Goal: Subscribe to service/newsletter

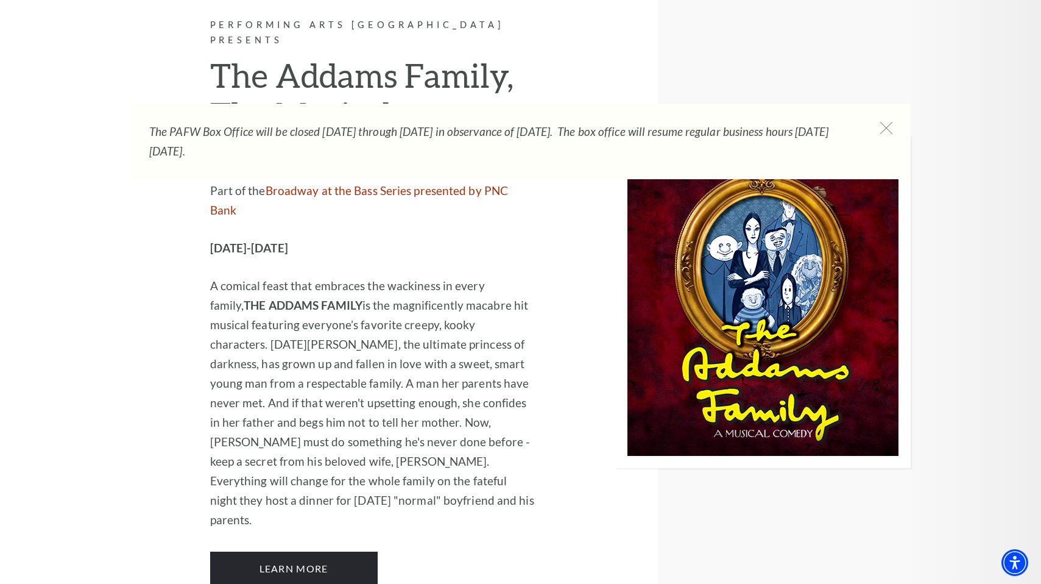
scroll to position [2519, 0]
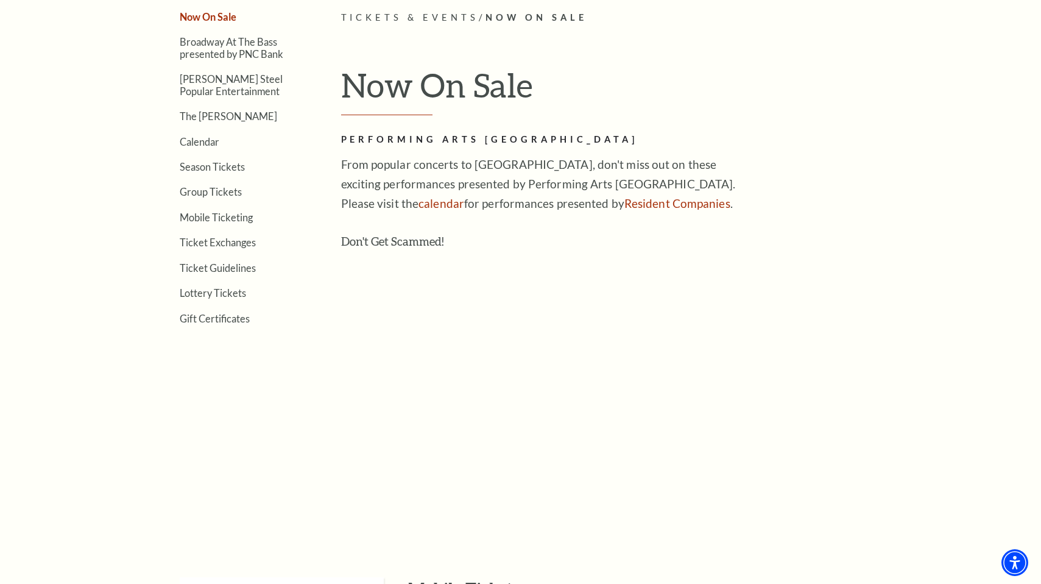
scroll to position [381, 0]
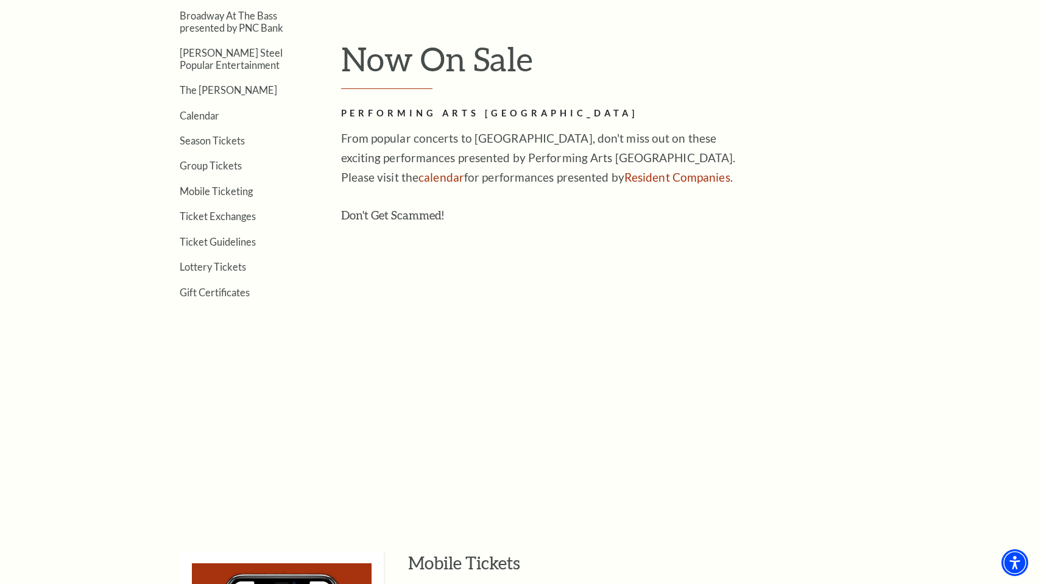
click at [364, 125] on div "Performing Arts [GEOGRAPHIC_DATA] From popular concerts to [GEOGRAPHIC_DATA], d…" at bounding box center [539, 298] width 396 height 384
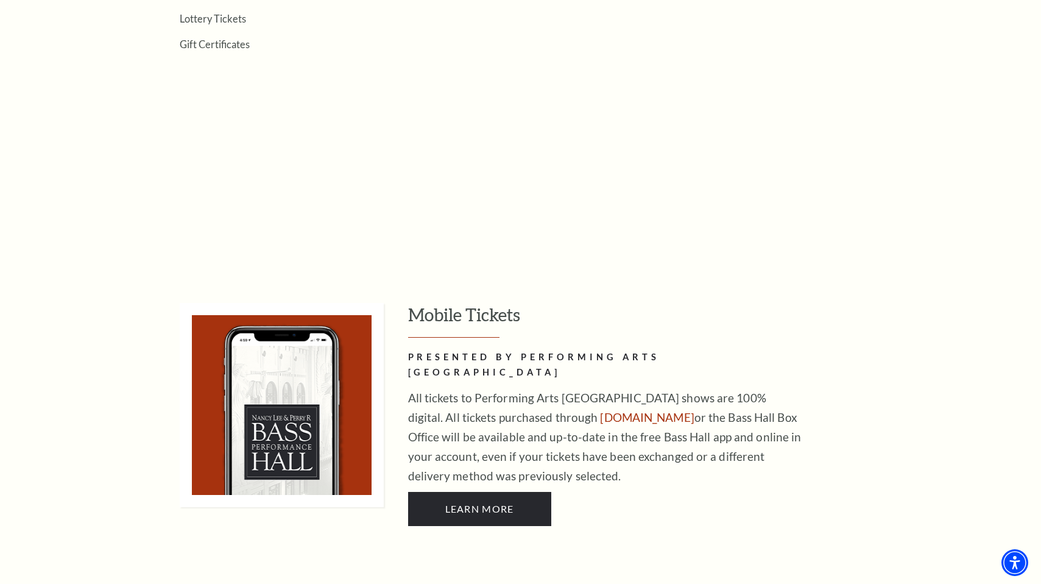
scroll to position [656, 0]
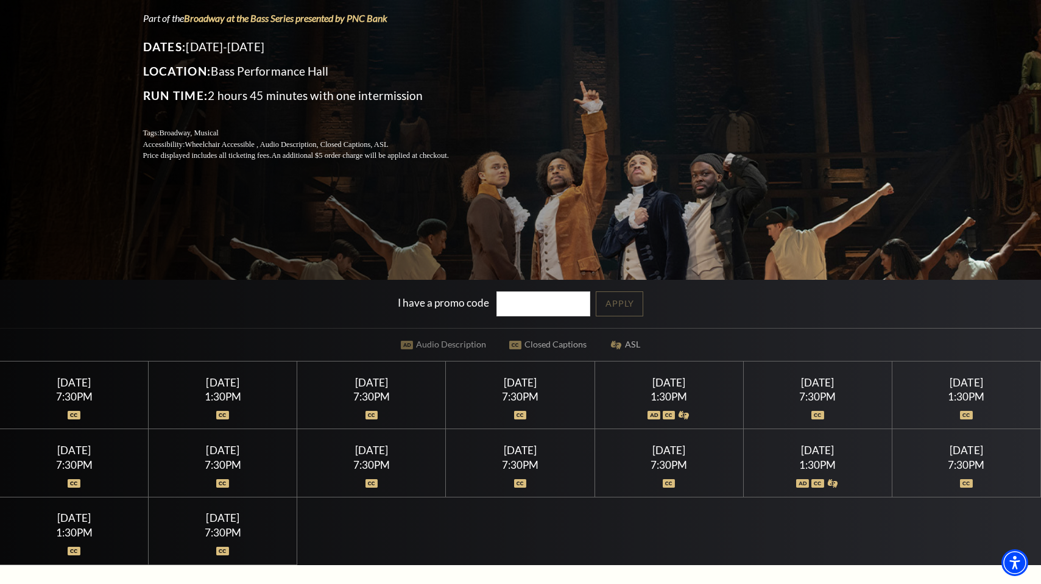
scroll to position [285, 0]
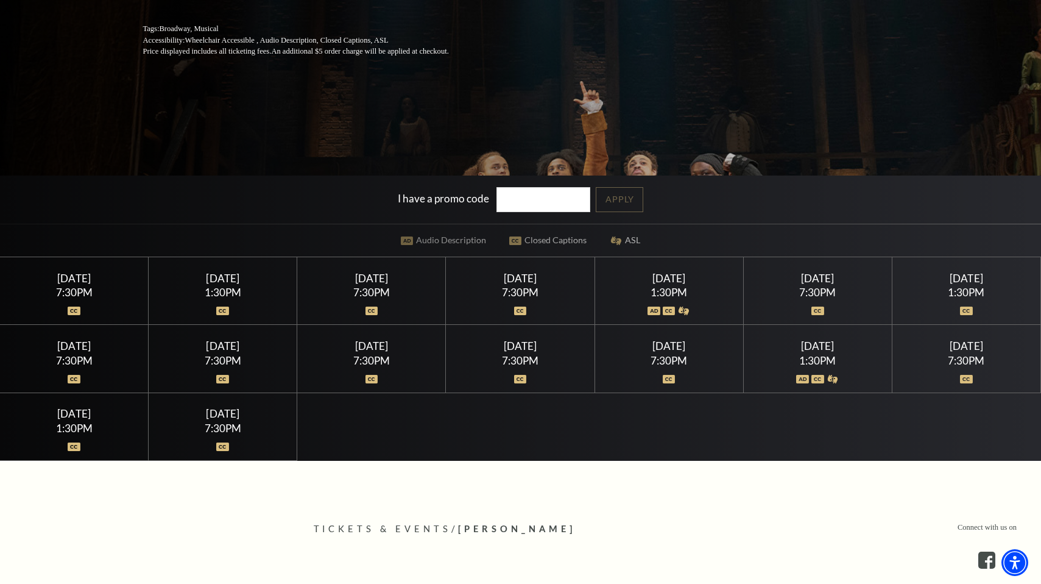
click at [505, 295] on div "7:30PM" at bounding box center [520, 292] width 119 height 10
click at [518, 308] on img at bounding box center [520, 310] width 13 height 9
click at [518, 280] on div "Friday July 17" at bounding box center [520, 278] width 119 height 13
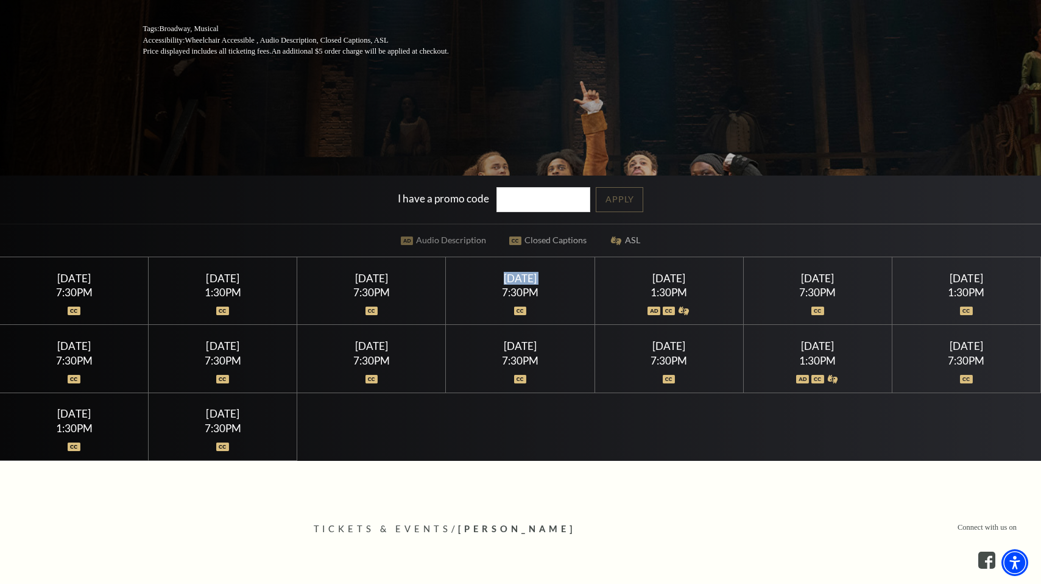
click at [518, 280] on div "Friday July 17" at bounding box center [520, 278] width 119 height 13
click at [509, 300] on div at bounding box center [520, 303] width 119 height 12
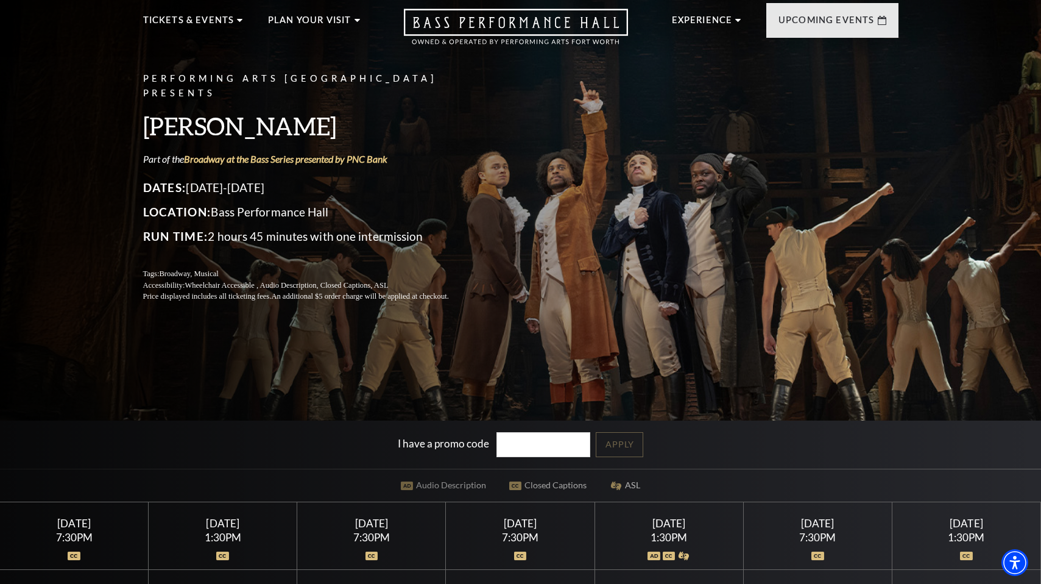
scroll to position [0, 0]
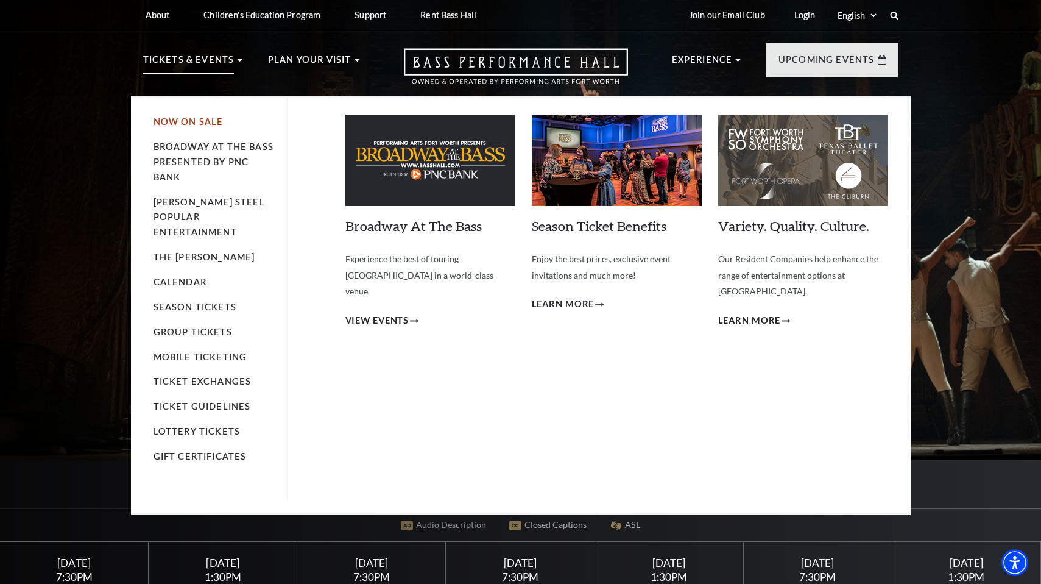
click at [165, 121] on link "Now On Sale" at bounding box center [189, 121] width 70 height 10
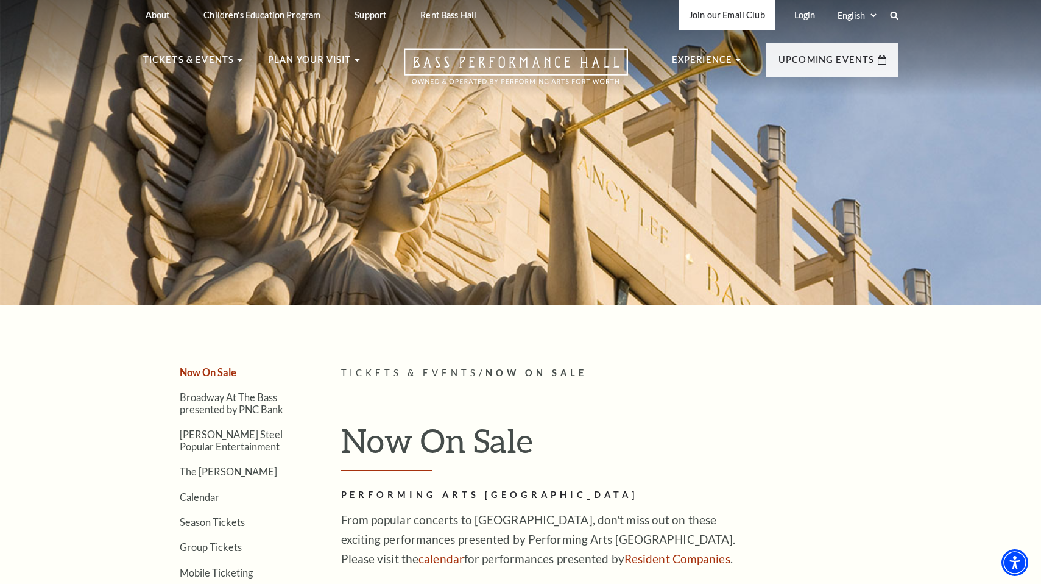
click at [712, 11] on link "Join our Email Club" at bounding box center [727, 15] width 96 height 30
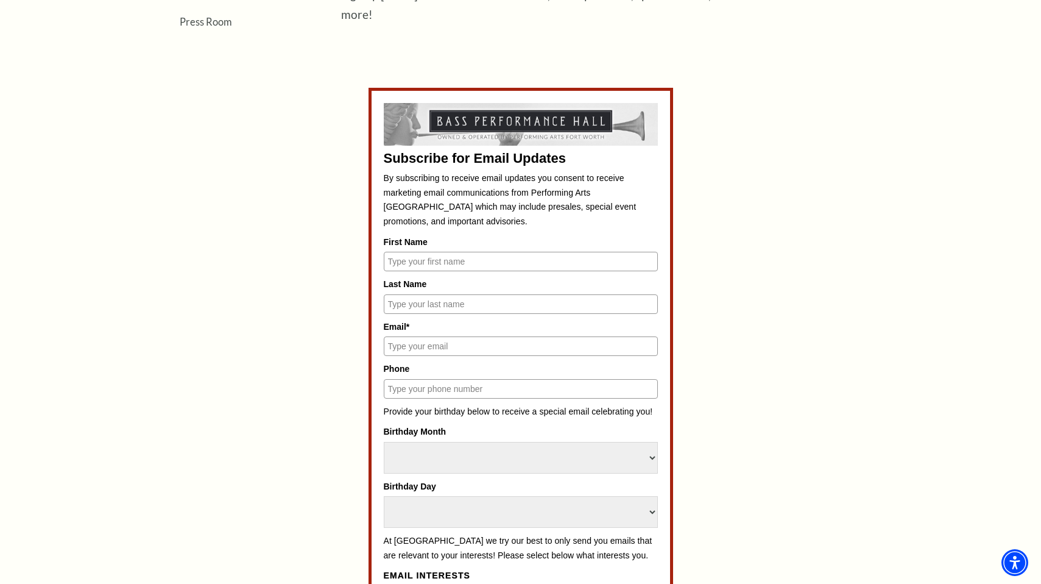
scroll to position [525, 0]
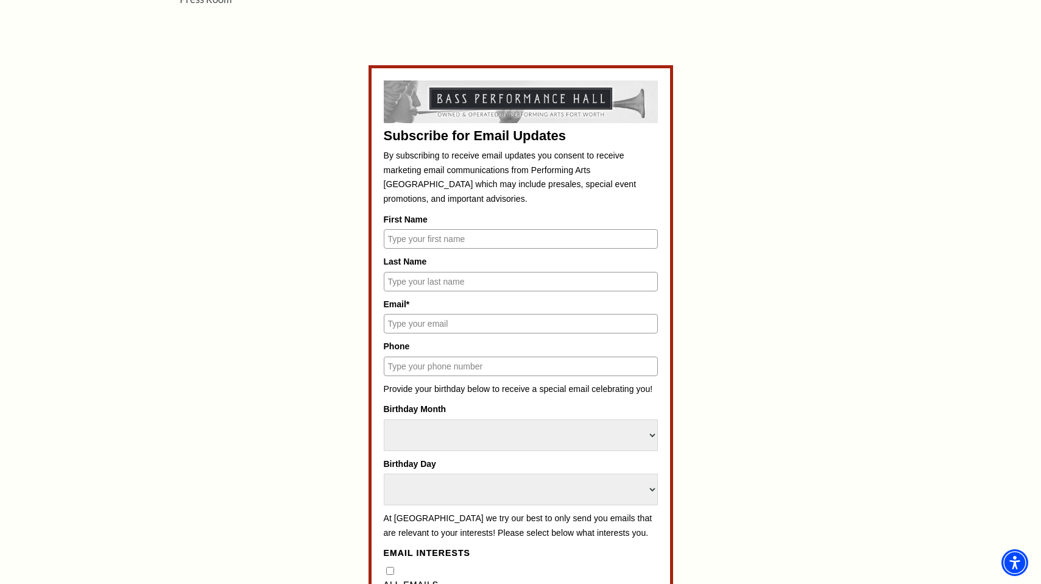
click at [457, 231] on input "First Name" at bounding box center [521, 238] width 274 height 19
click at [444, 234] on input "First Name" at bounding box center [521, 238] width 274 height 19
type input "[GEOGRAPHIC_DATA]"
click at [424, 278] on input "Last Name" at bounding box center [521, 281] width 274 height 19
type input "[PERSON_NAME]"
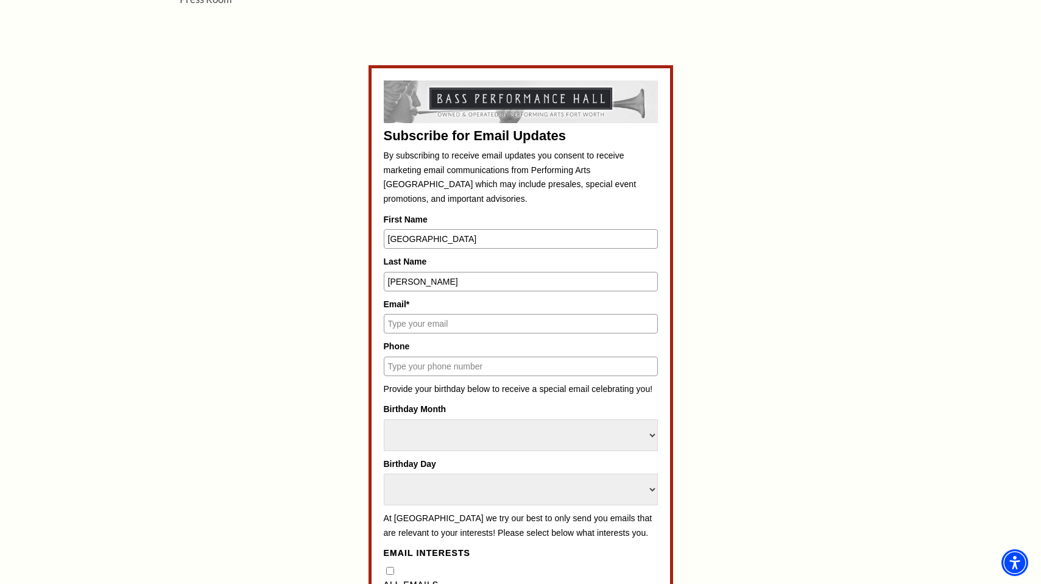
click at [421, 324] on input "Email*" at bounding box center [521, 323] width 274 height 19
type input "[EMAIL_ADDRESS][PERSON_NAME][DOMAIN_NAME]"
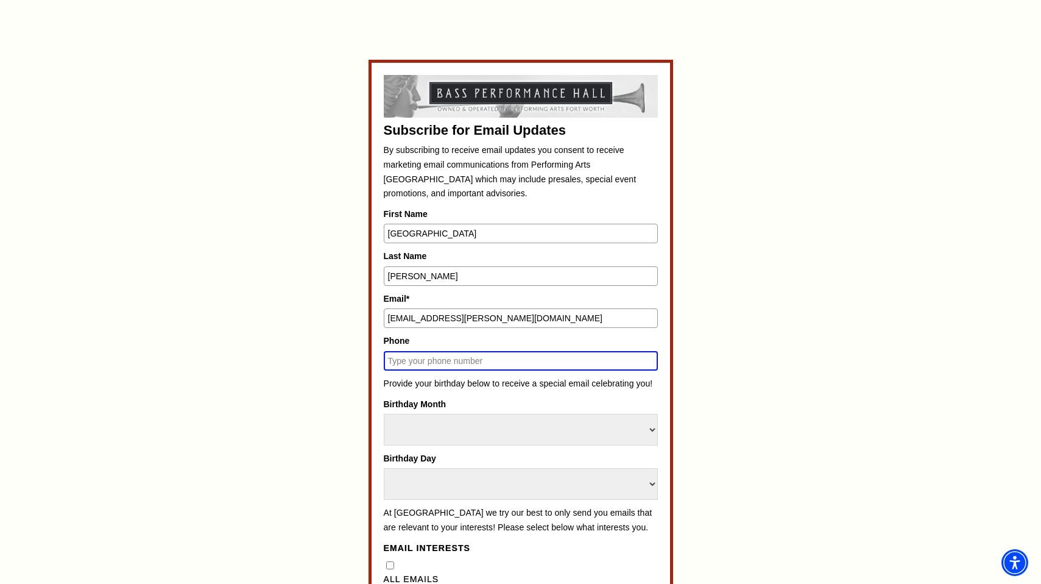
scroll to position [519, 0]
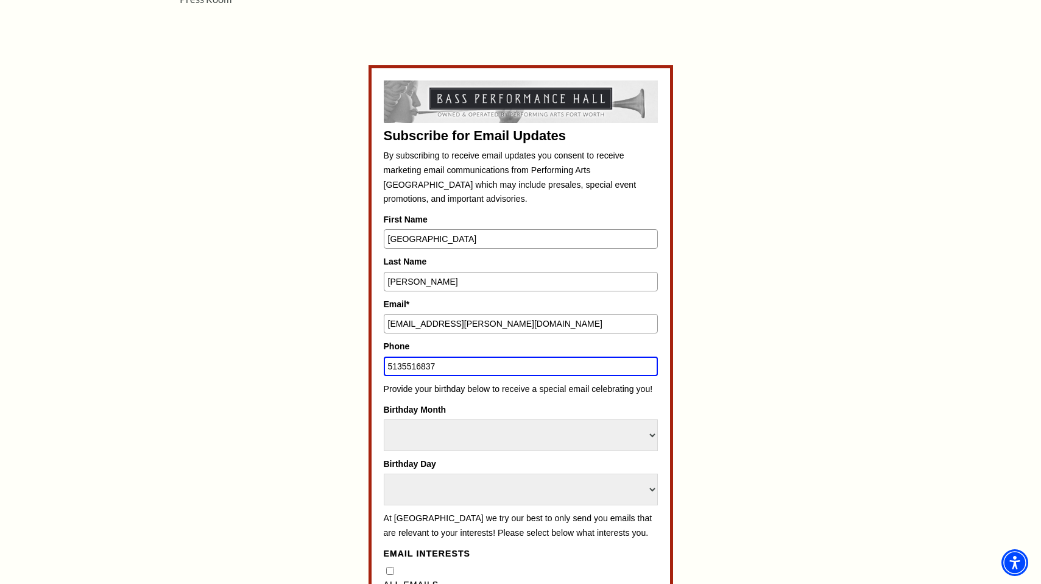
type input "5135516837"
click at [319, 425] on div "Subscribe for Email Updates By subscribing to receive email updates you consent…" at bounding box center [521, 570] width 567 height 1010
click at [394, 428] on select "Select Month January February March April May June July August September Octobe…" at bounding box center [521, 435] width 274 height 32
select select "July"
click at [384, 419] on select "Select Month January February March April May June July August September Octobe…" at bounding box center [521, 435] width 274 height 32
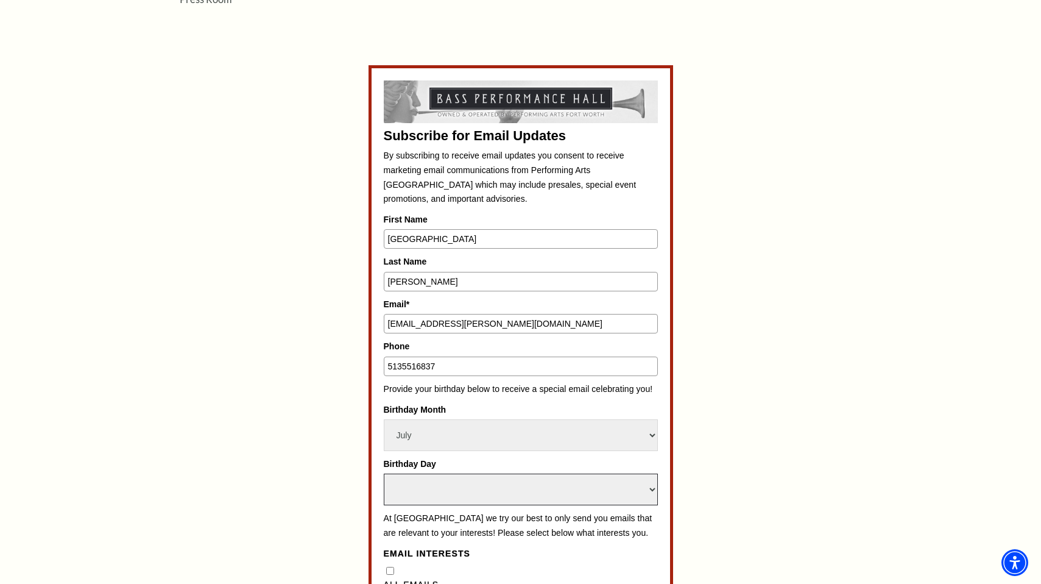
click at [414, 487] on select "Select Day 1 2 3 4 5 6 7 8 9 10 11 12 13 14 15 16 17 18 19 20 21 22 23 24 25 26…" at bounding box center [521, 489] width 274 height 32
select select "29"
click at [384, 473] on select "Select Day 1 2 3 4 5 6 7 8 9 10 11 12 13 14 15 16 17 18 19 20 21 22 23 24 25 26…" at bounding box center [521, 489] width 274 height 32
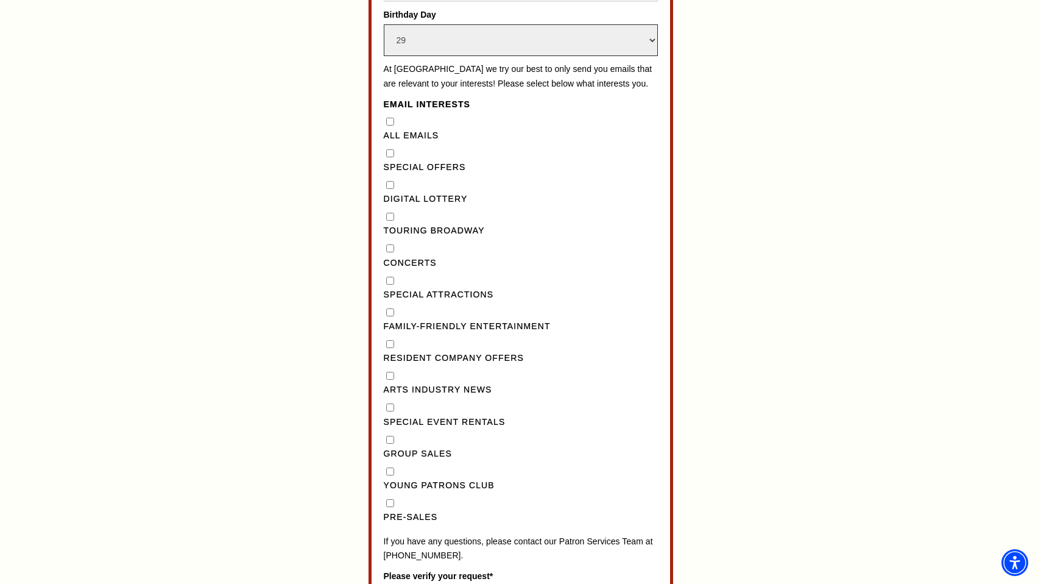
scroll to position [972, 0]
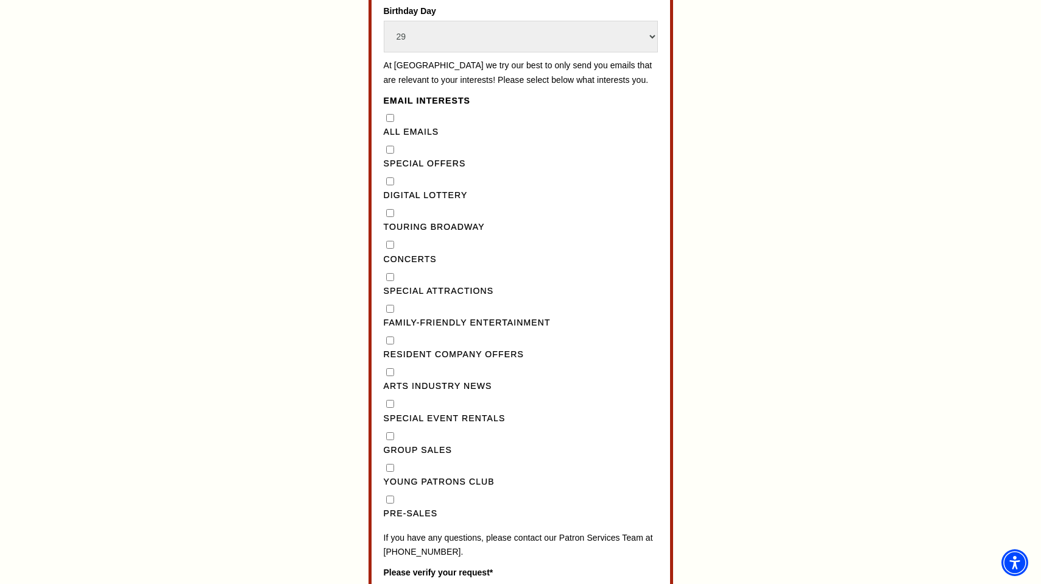
click at [387, 249] on input "Concerts" at bounding box center [390, 245] width 8 height 8
checkbox input "true"
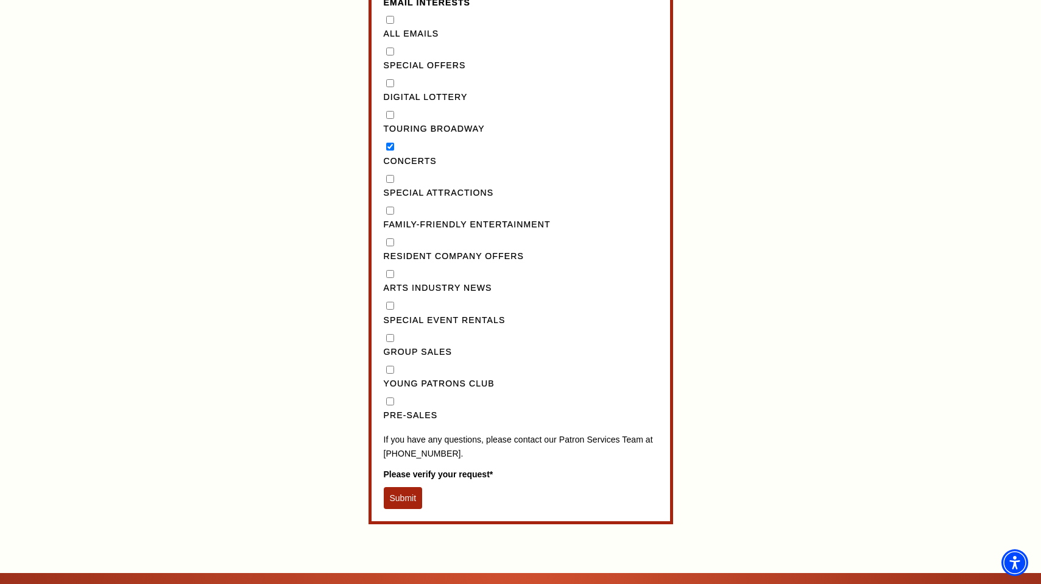
scroll to position [1066, 0]
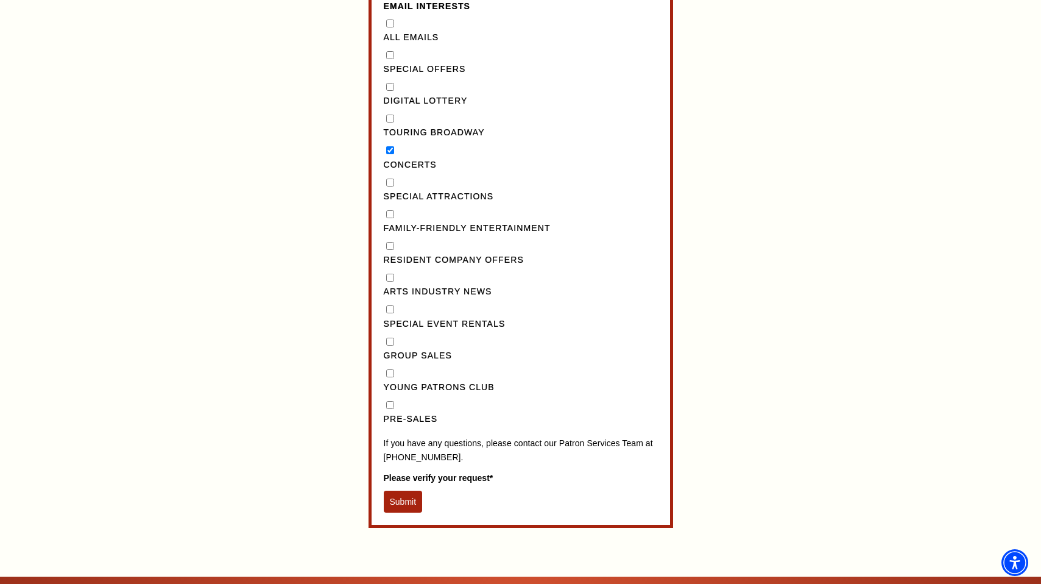
click at [391, 409] on input "Pre-Sales" at bounding box center [390, 405] width 8 height 8
checkbox input "true"
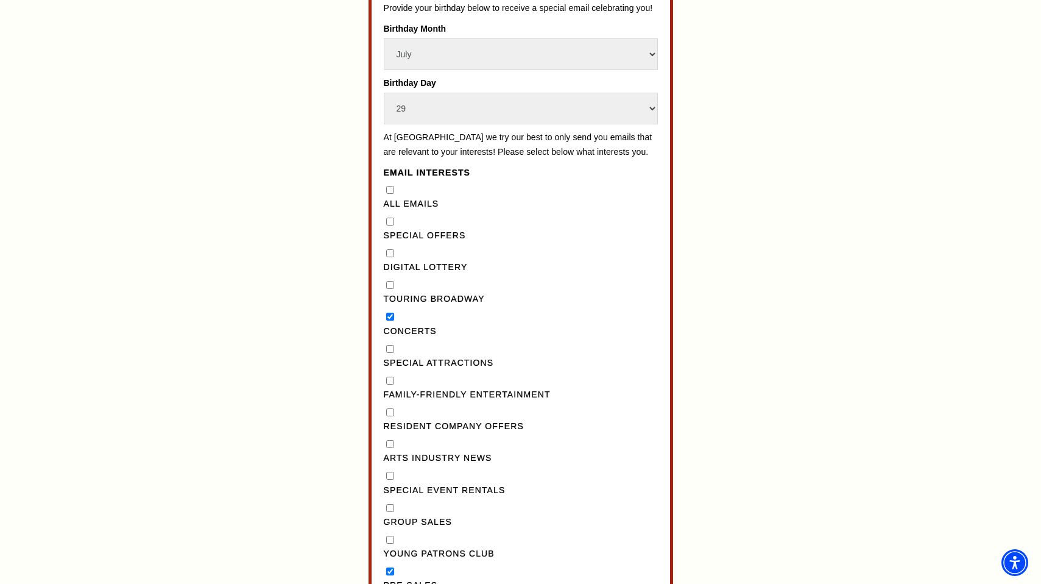
scroll to position [890, 0]
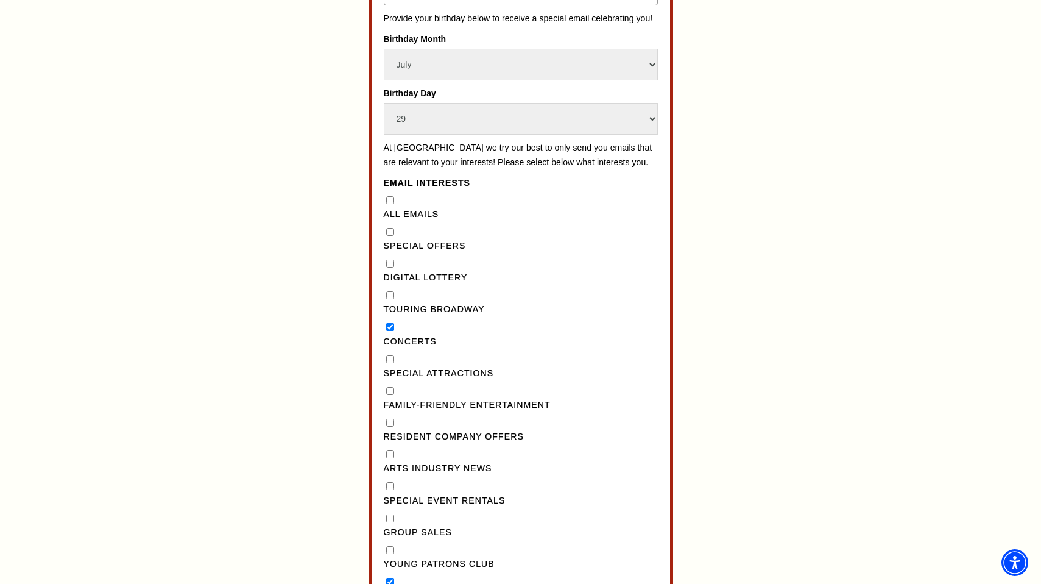
click at [391, 331] on input "Concerts" at bounding box center [390, 327] width 8 height 8
checkbox input "false"
click at [386, 299] on Broadway"] "Touring Broadway" at bounding box center [390, 295] width 8 height 8
checkbox Broadway"] "true"
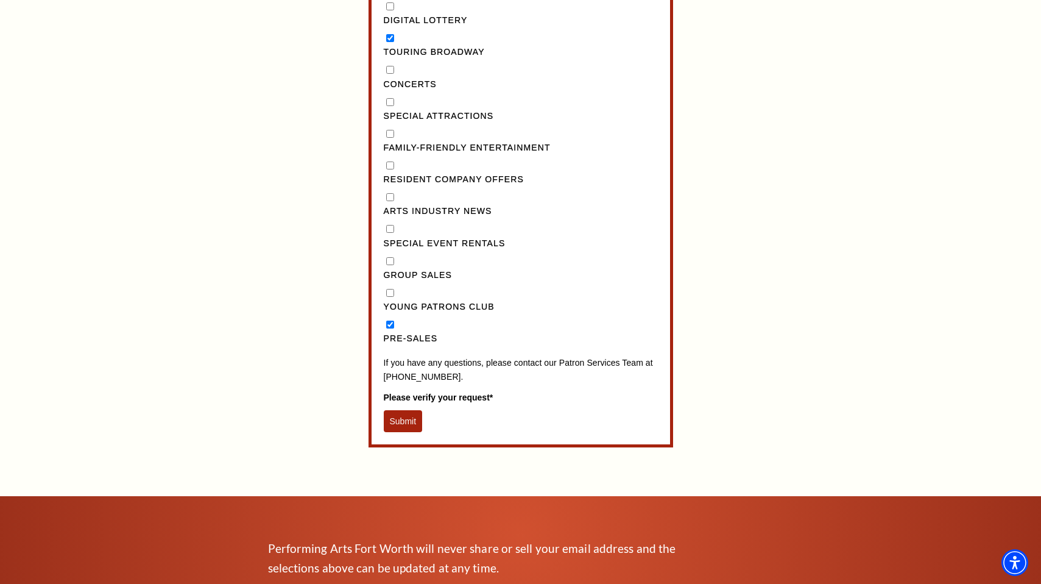
scroll to position [1250, 0]
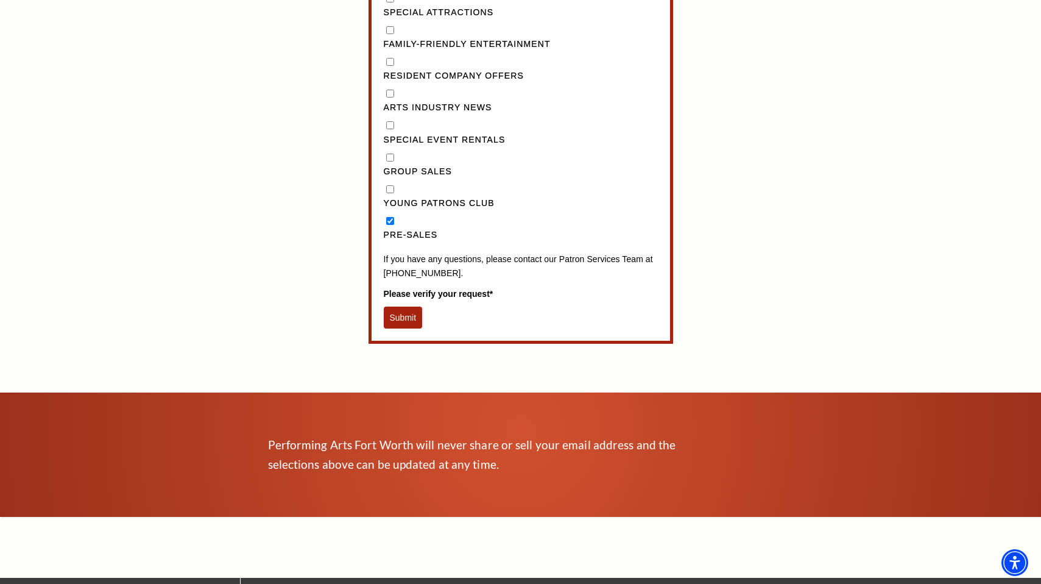
click at [394, 327] on button "Submit" at bounding box center [403, 317] width 39 height 22
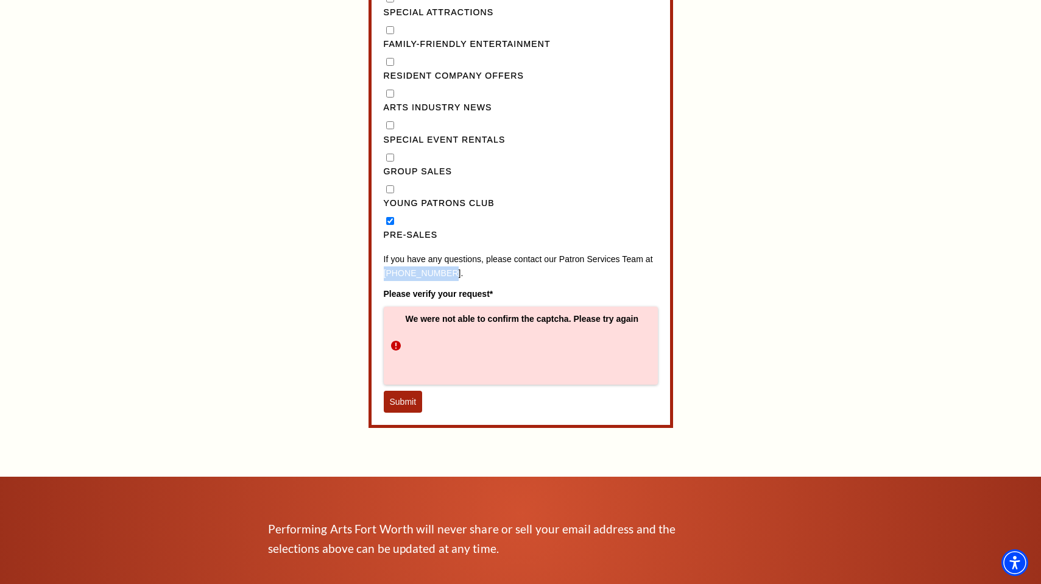
drag, startPoint x: 453, startPoint y: 289, endPoint x: 381, endPoint y: 289, distance: 71.3
click at [411, 281] on p "If you have any questions, please contact our Patron Services Team at 817-212-4…" at bounding box center [521, 266] width 274 height 29
drag, startPoint x: 436, startPoint y: 286, endPoint x: 385, endPoint y: 286, distance: 50.6
click at [385, 281] on p "If you have any questions, please contact our Patron Services Team at 817-212-4…" at bounding box center [521, 266] width 274 height 29
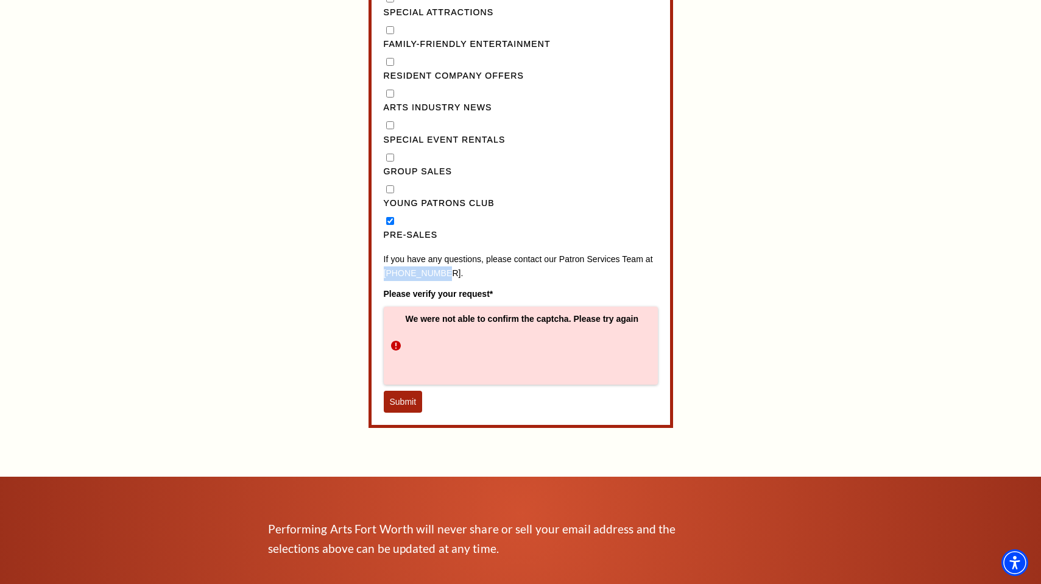
copy p "[PHONE_NUMBER]"
click at [396, 412] on button "Submit" at bounding box center [403, 402] width 39 height 22
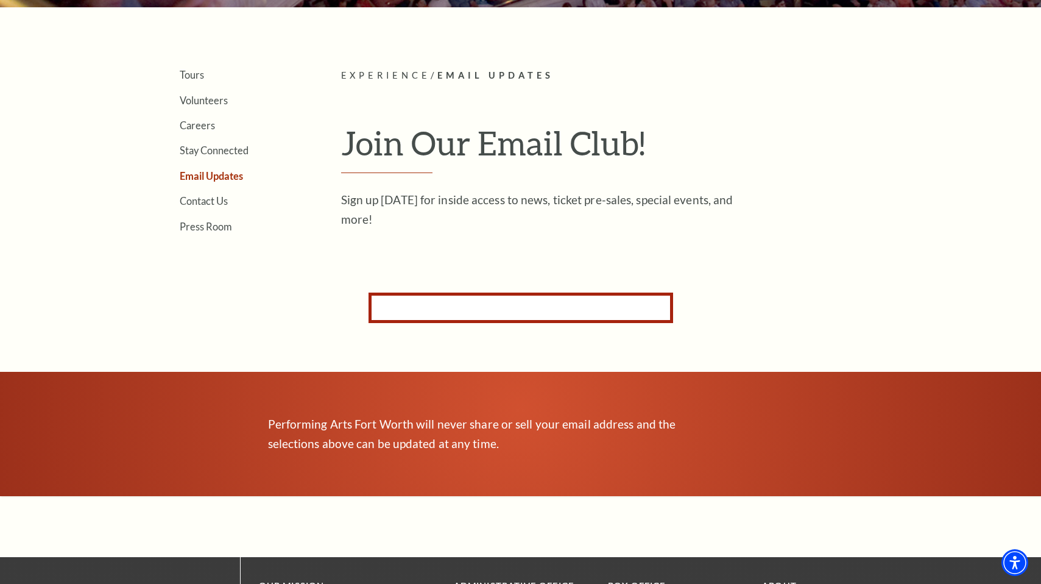
scroll to position [0, 0]
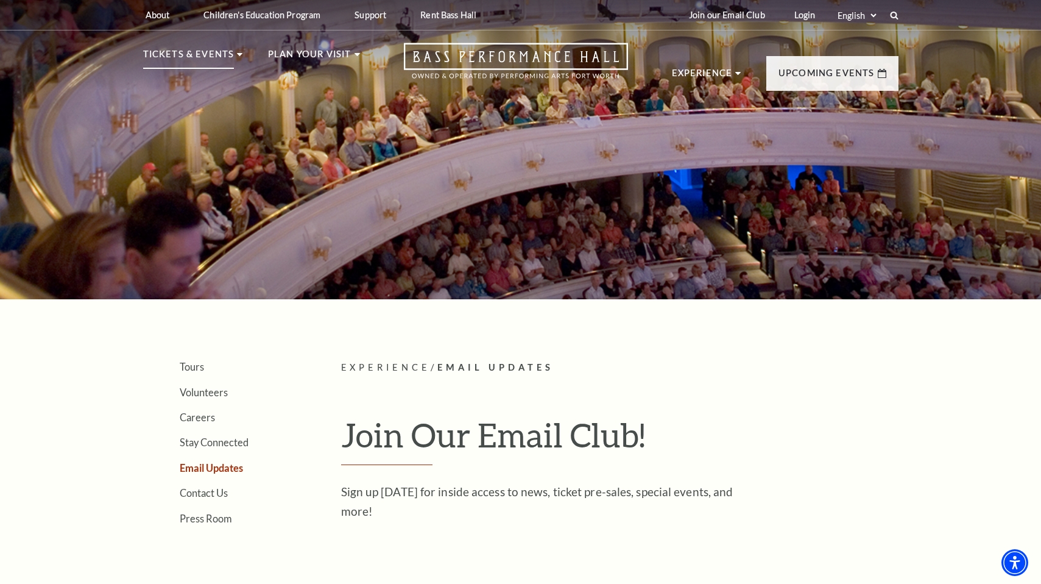
click at [153, 50] on p "Tickets & Events" at bounding box center [188, 58] width 91 height 22
click at [238, 54] on use at bounding box center [239, 54] width 5 height 3
click at [149, 53] on p "Tickets & Events" at bounding box center [188, 58] width 91 height 22
click at [183, 66] on p "Tickets & Events" at bounding box center [188, 58] width 91 height 22
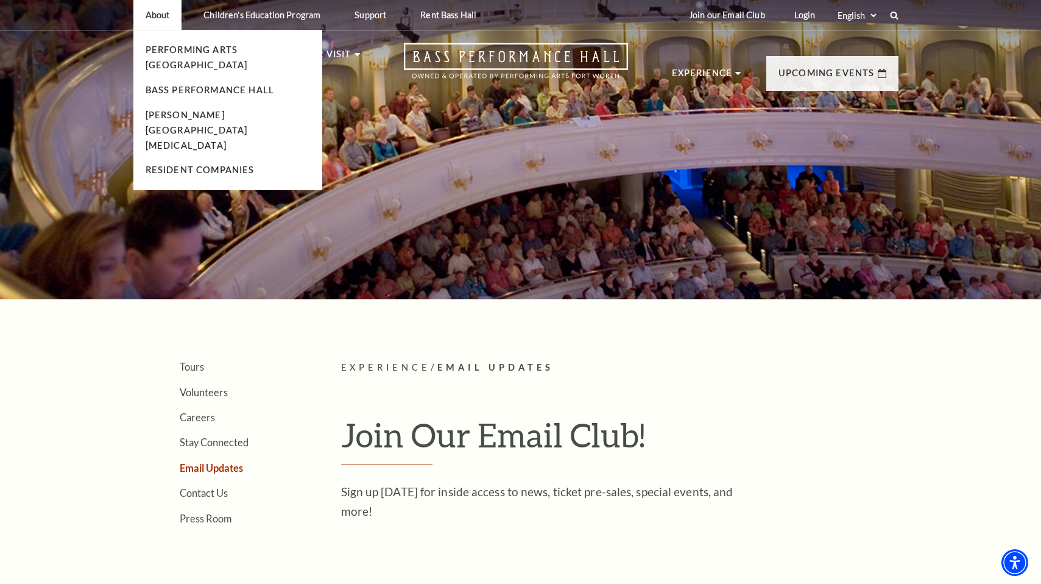
click at [144, 12] on li "About Performing Arts Fort Worth Bass Performance Hall Maddox Muse Center Resid…" at bounding box center [157, 15] width 49 height 30
